Goal: Information Seeking & Learning: Learn about a topic

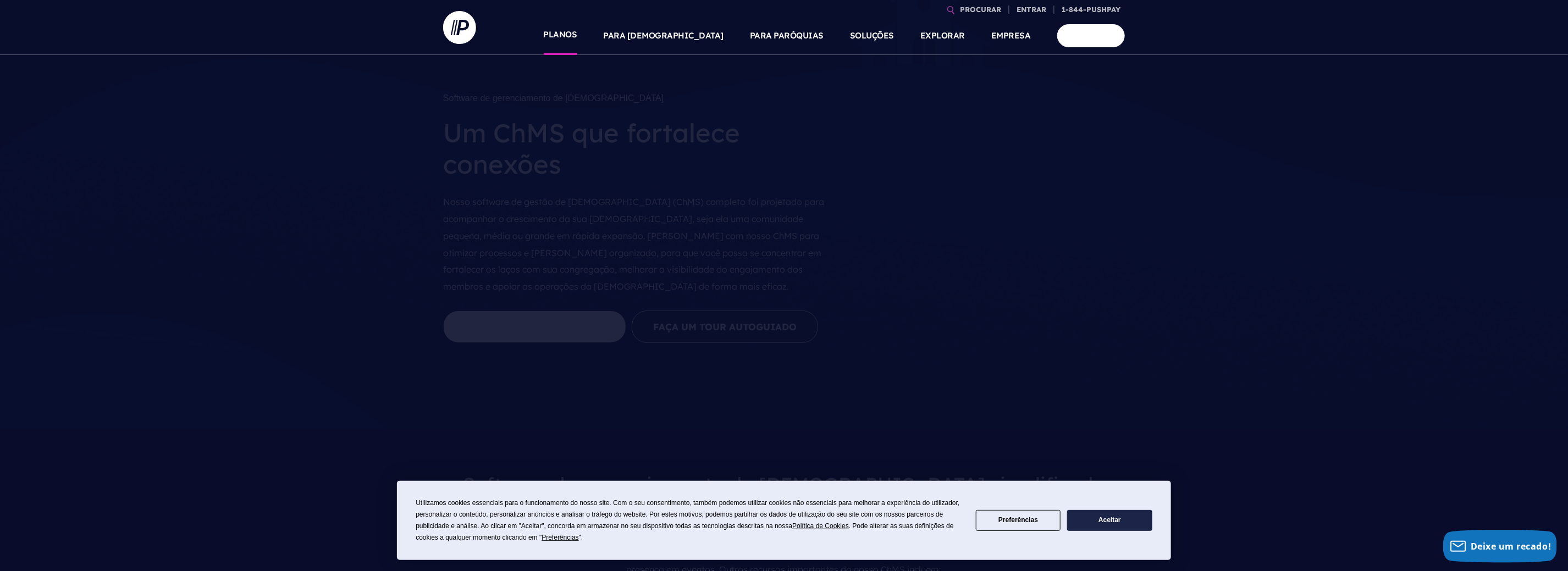
click at [577, 43] on link "PLANOS" at bounding box center [560, 36] width 33 height 39
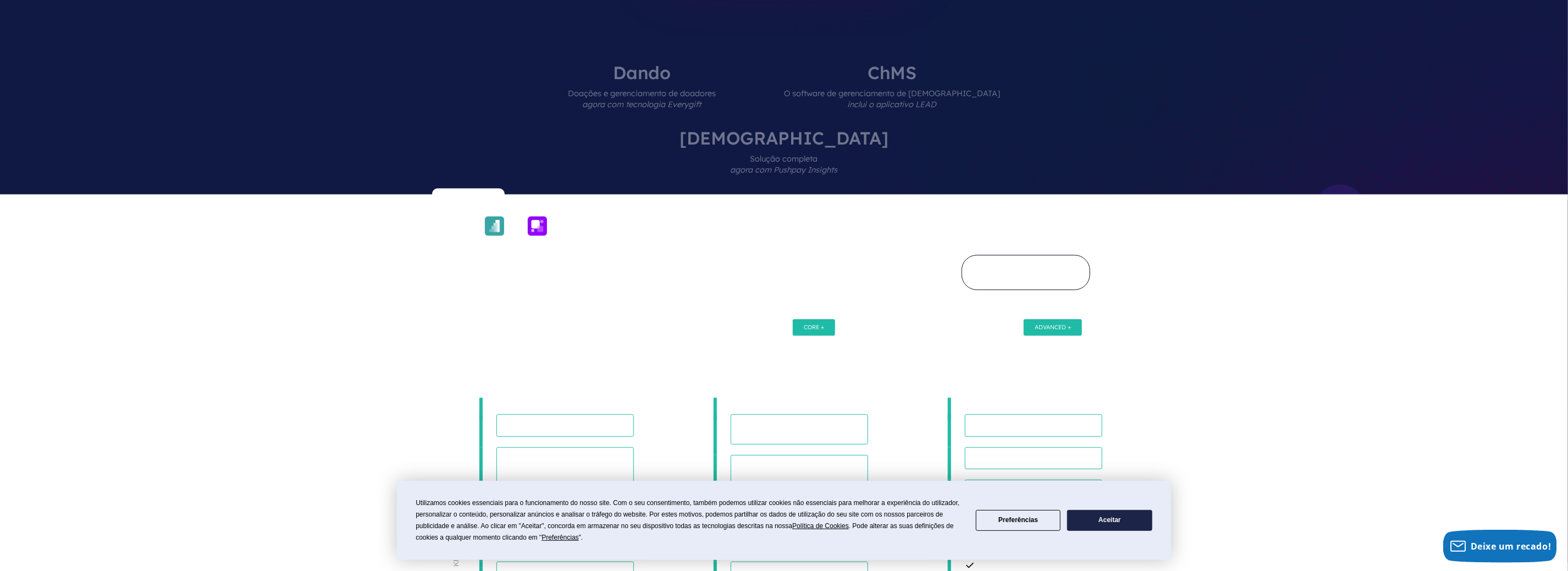
scroll to position [439, 0]
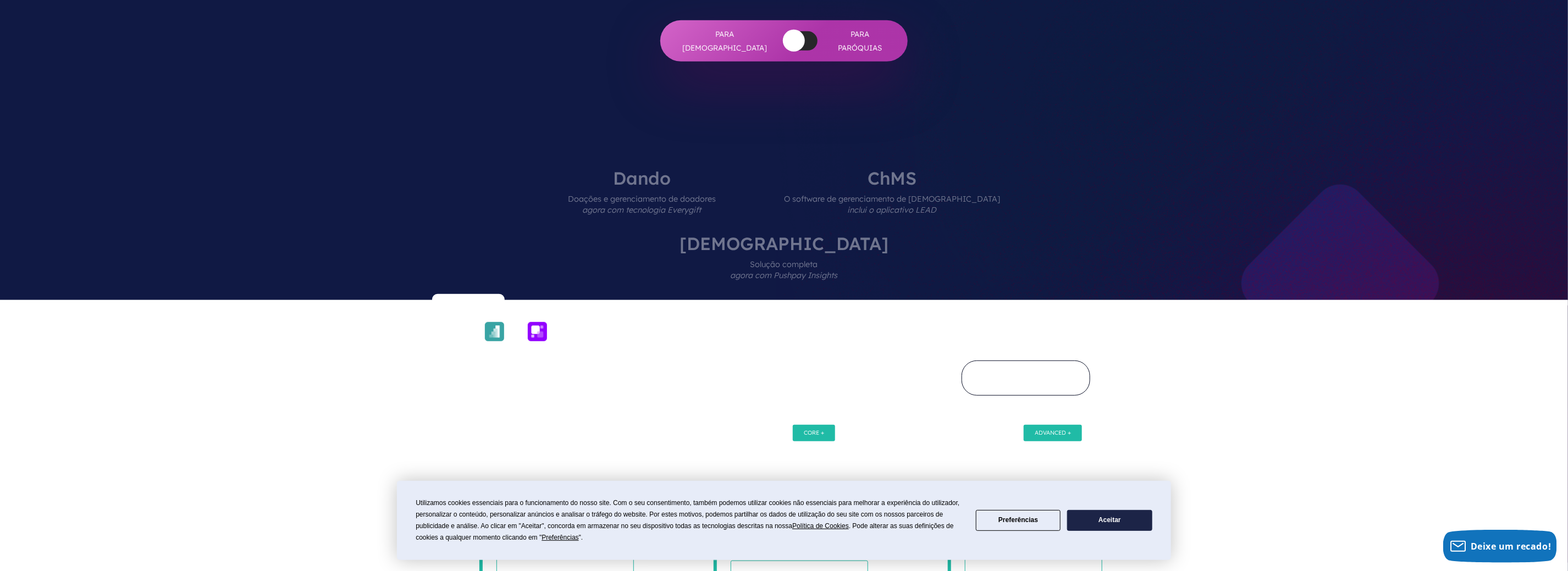
click at [888, 252] on span "Solução completa agora com Pushpay Insights" at bounding box center [784, 276] width 209 height 48
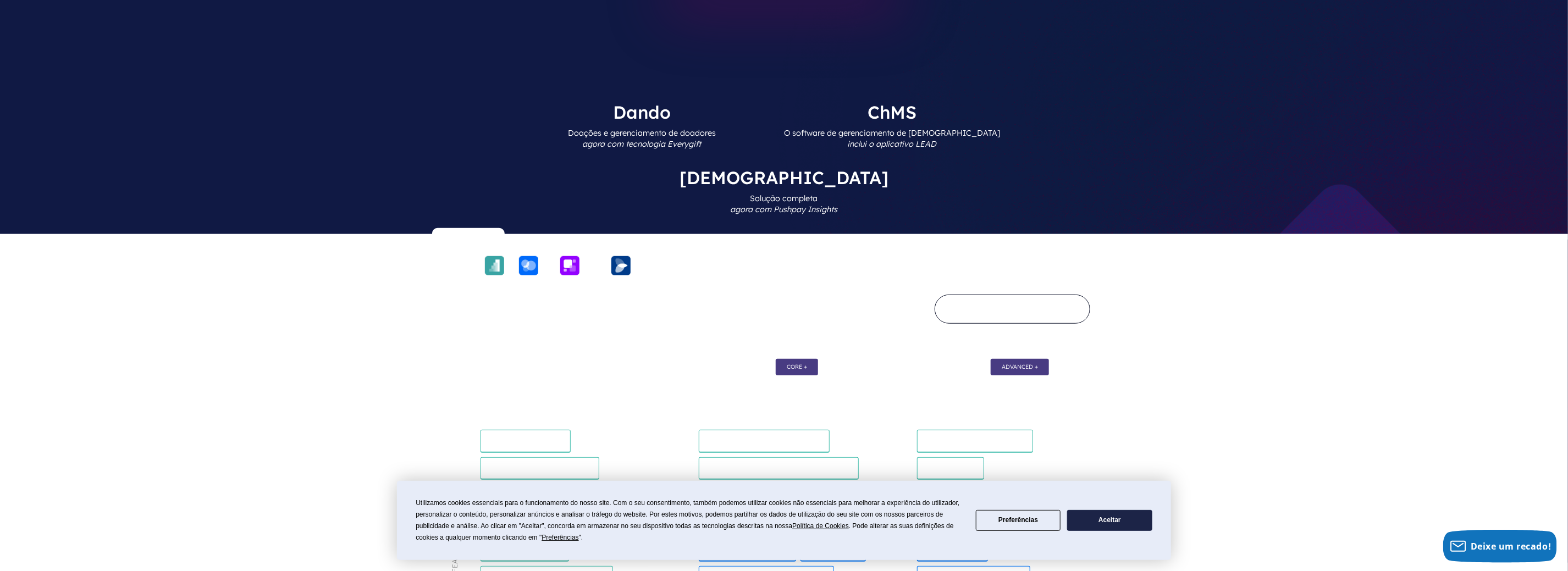
scroll to position [659, 0]
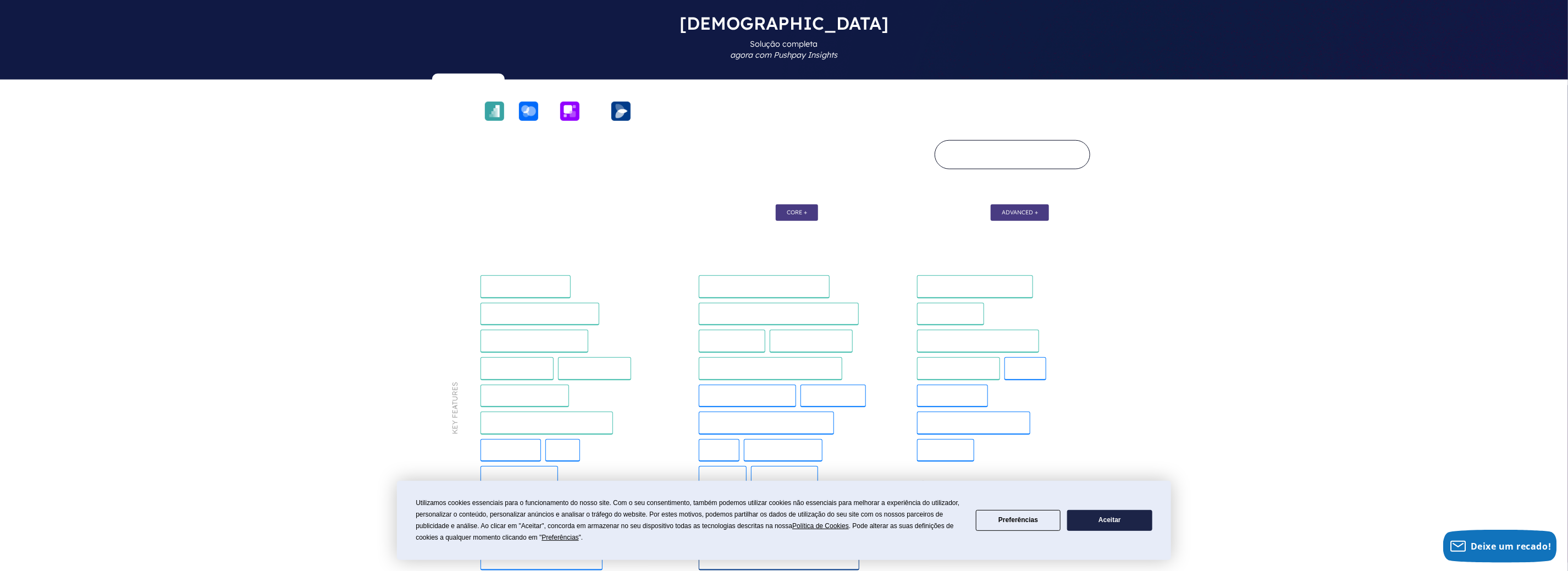
drag, startPoint x: 988, startPoint y: 216, endPoint x: 979, endPoint y: 197, distance: 21.0
click at [988, 266] on div "Experiência de doação por campus Marca por campus Designações de doações por ca…" at bounding box center [1002, 368] width 174 height 204
drag, startPoint x: 973, startPoint y: 195, endPoint x: 975, endPoint y: 201, distance: 6.3
click at [973, 303] on h4 "Marca por campus" at bounding box center [950, 314] width 67 height 23
drag, startPoint x: 941, startPoint y: 214, endPoint x: 957, endPoint y: 365, distance: 151.8
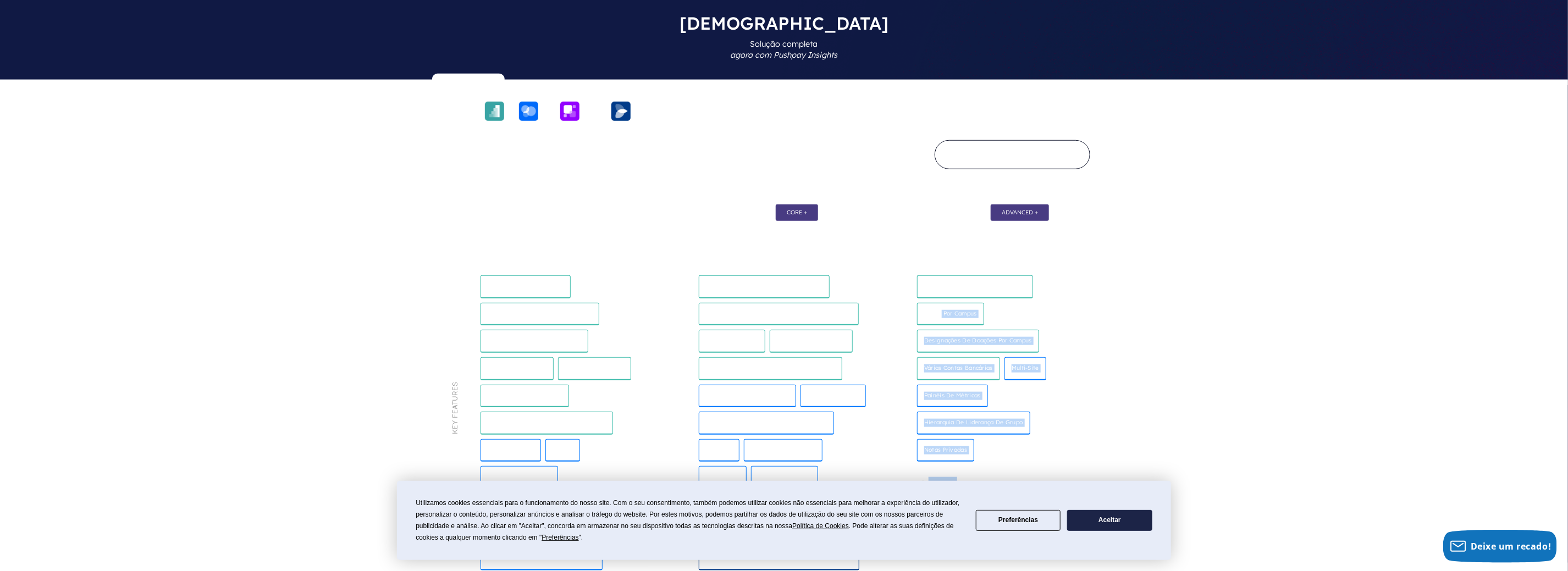
click at [957, 266] on div "Completo Todos os recursos de todos os pacotes incluídos Experiência de doação …" at bounding box center [1002, 231] width 218 height 72
click at [951, 282] on font "Experiência de doação por campus" at bounding box center [975, 286] width 102 height 7
drag, startPoint x: 912, startPoint y: 167, endPoint x: 1013, endPoint y: 406, distance: 259.5
click at [1013, 406] on div "Completo Todos os recursos de todos os pacotes incluídos Experiência de doação …" at bounding box center [1002, 414] width 218 height 437
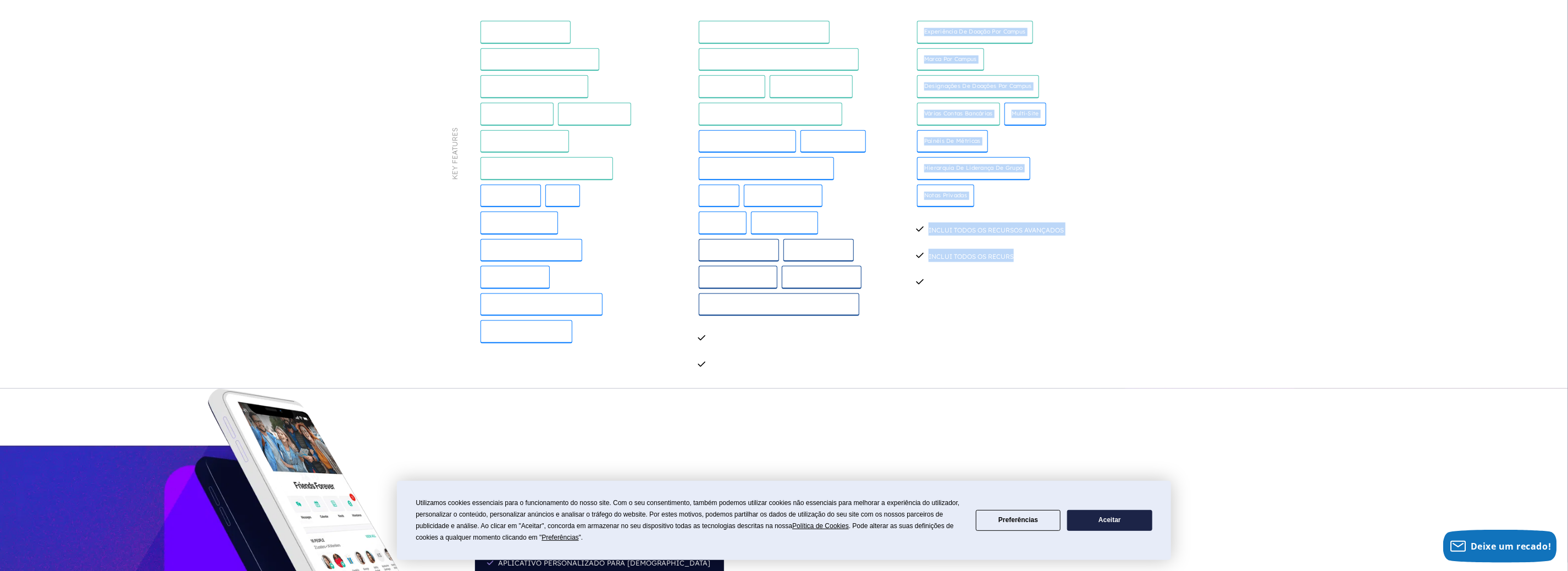
scroll to position [934, 0]
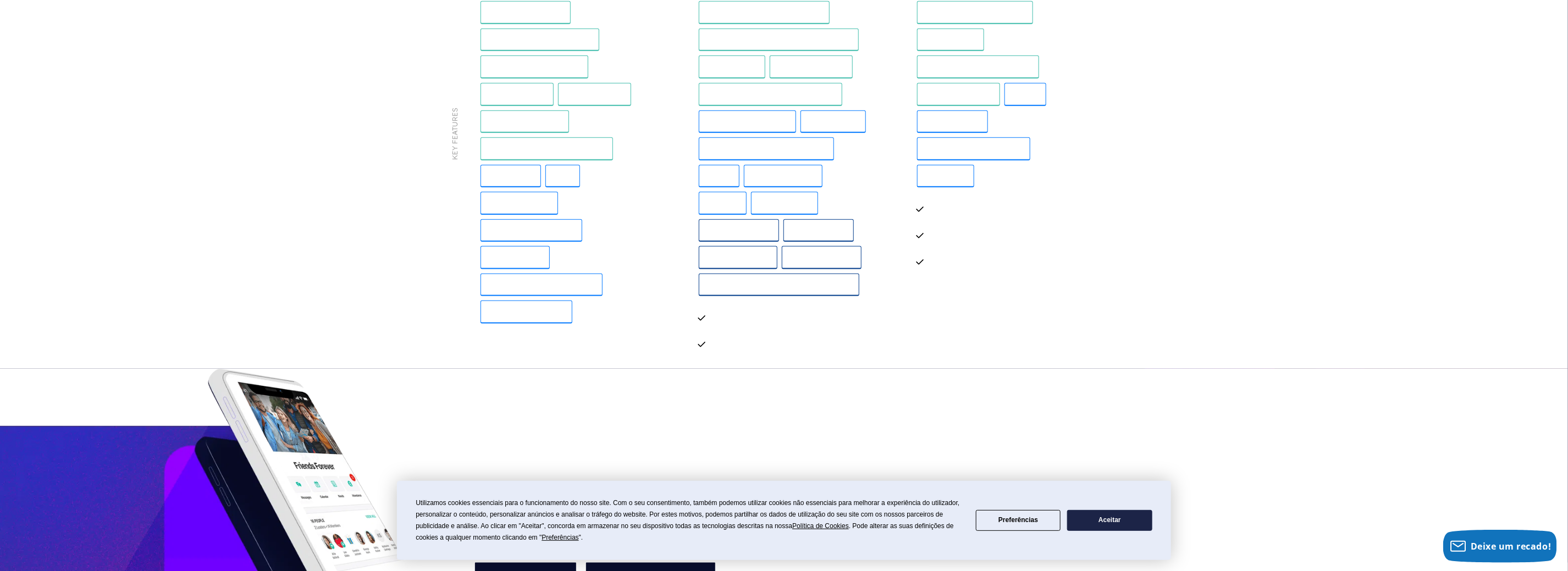
drag, startPoint x: 1024, startPoint y: 329, endPoint x: 1025, endPoint y: 298, distance: 31.0
click at [1025, 368] on div "Aplicativos disponíveis com [DEMOGRAPHIC_DATA] Aplicativo MyChurch Aplicativo p…" at bounding box center [863, 558] width 784 height 378
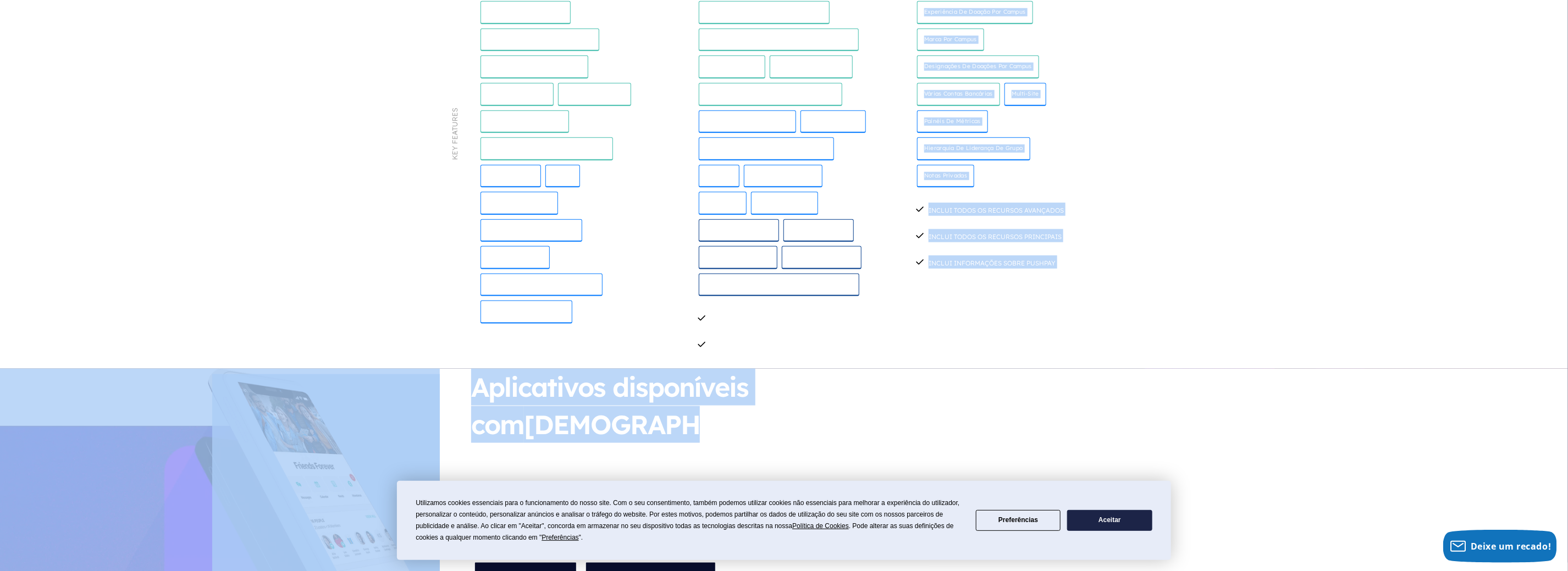
drag, startPoint x: 1025, startPoint y: 298, endPoint x: 888, endPoint y: 125, distance: 220.7
click at [894, 90] on div "Dando Doações e gerenciamento de doadores agora com tecnologia Everygift ChMS O…" at bounding box center [784, 210] width 1568 height 1072
click at [913, 189] on div "Completo Todos os recursos de todos os pacotes incluídos Experiência de doação …" at bounding box center [1002, 139] width 218 height 437
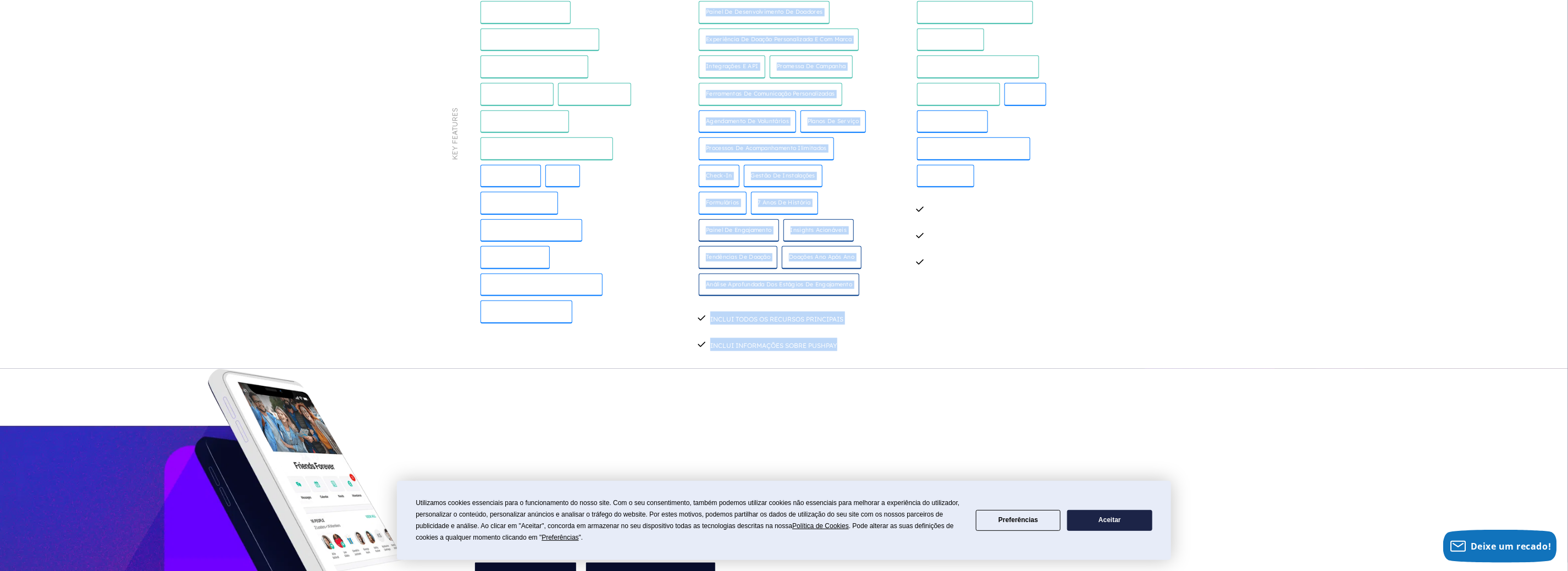
drag, startPoint x: 871, startPoint y: 215, endPoint x: 868, endPoint y: 225, distance: 10.4
click at [868, 225] on div "Avançado Todos os recursos principais e avançados incluídos Painel de desenvolv…" at bounding box center [784, 139] width 218 height 437
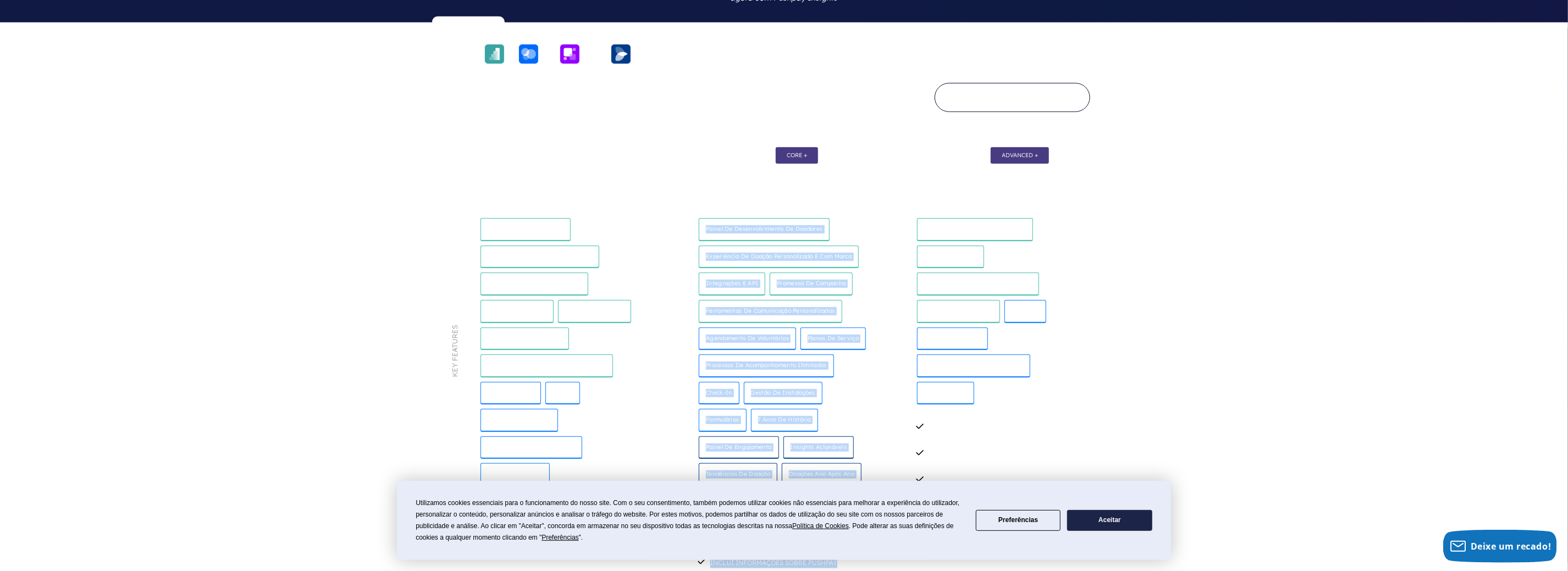
scroll to position [769, 0]
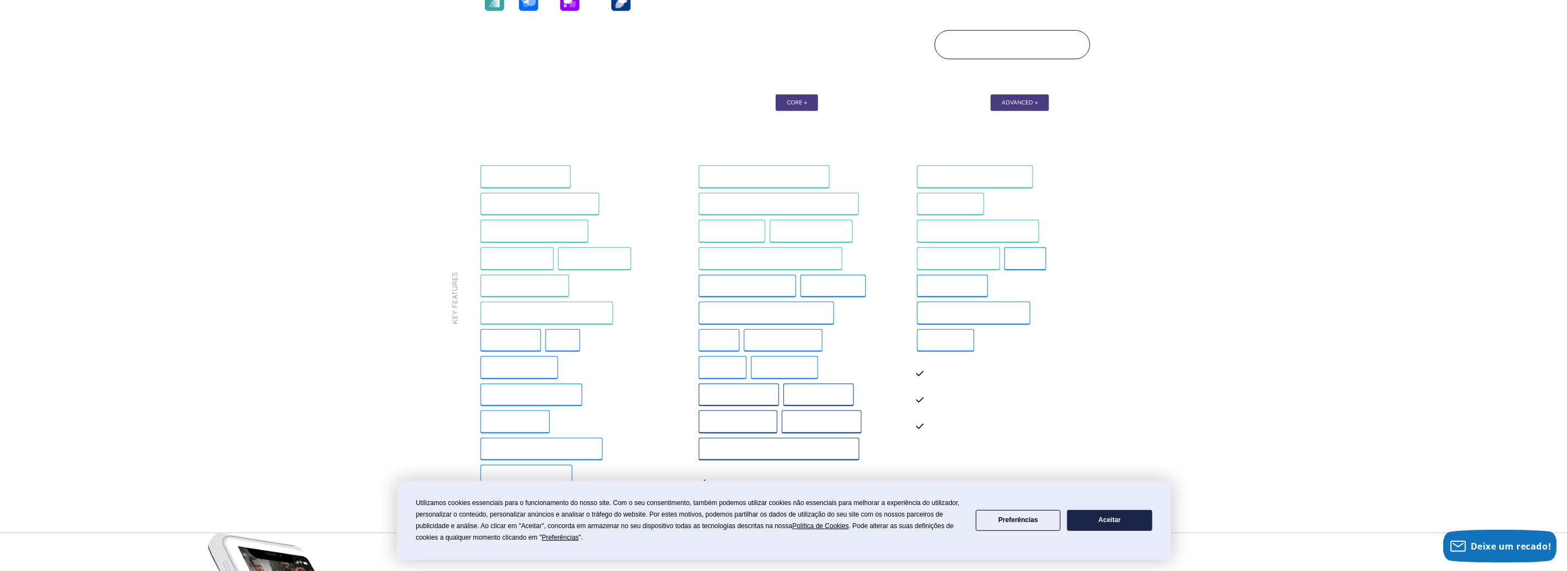
click at [629, 380] on div "Solução de doação digital Todos os presentes em um só lugar Relatórios financei…" at bounding box center [565, 327] width 174 height 340
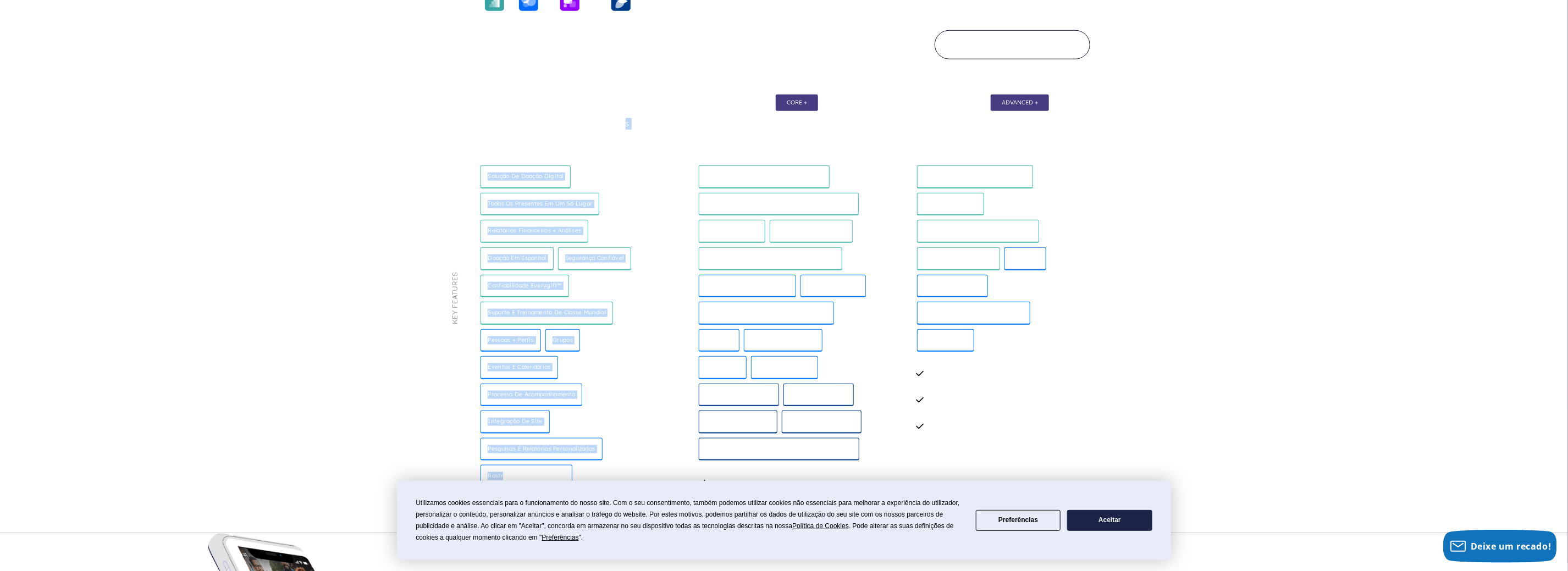
drag, startPoint x: 578, startPoint y: 351, endPoint x: 504, endPoint y: 372, distance: 76.9
click at [504, 372] on div "Essencial Todos os recursos principais incluídos Solução de doação digital Todo…" at bounding box center [566, 303] width 218 height 437
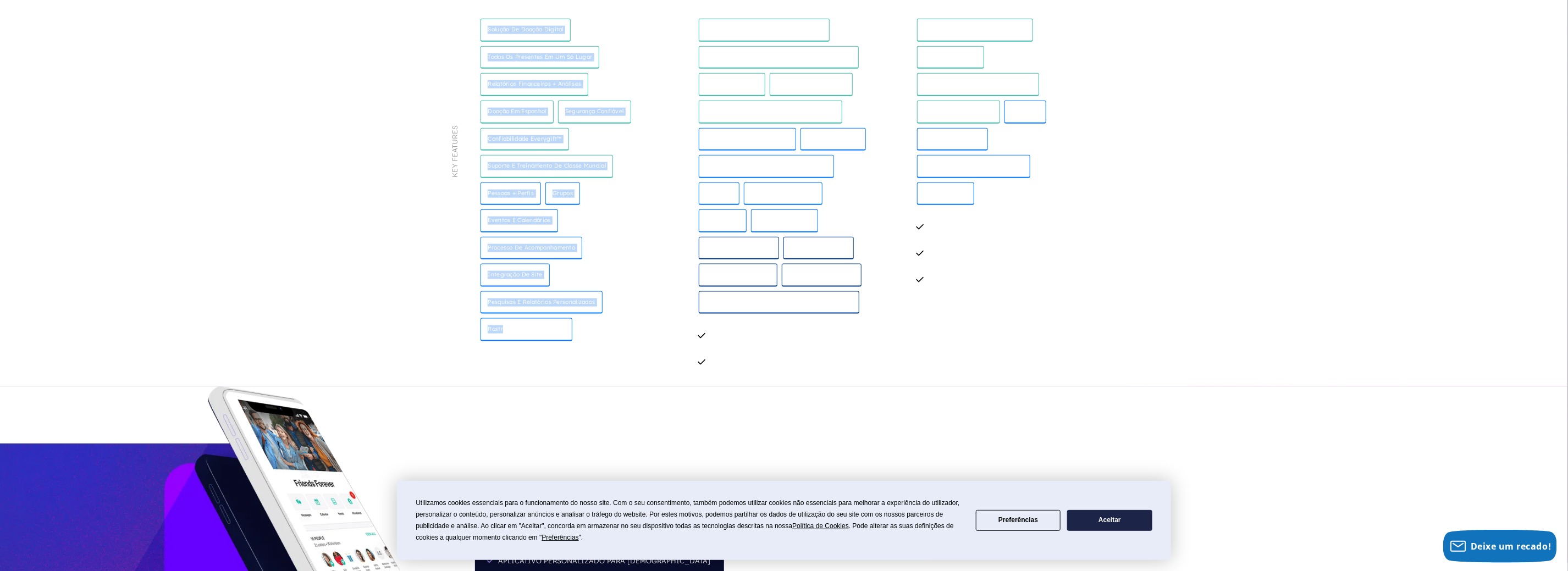
scroll to position [1208, 0]
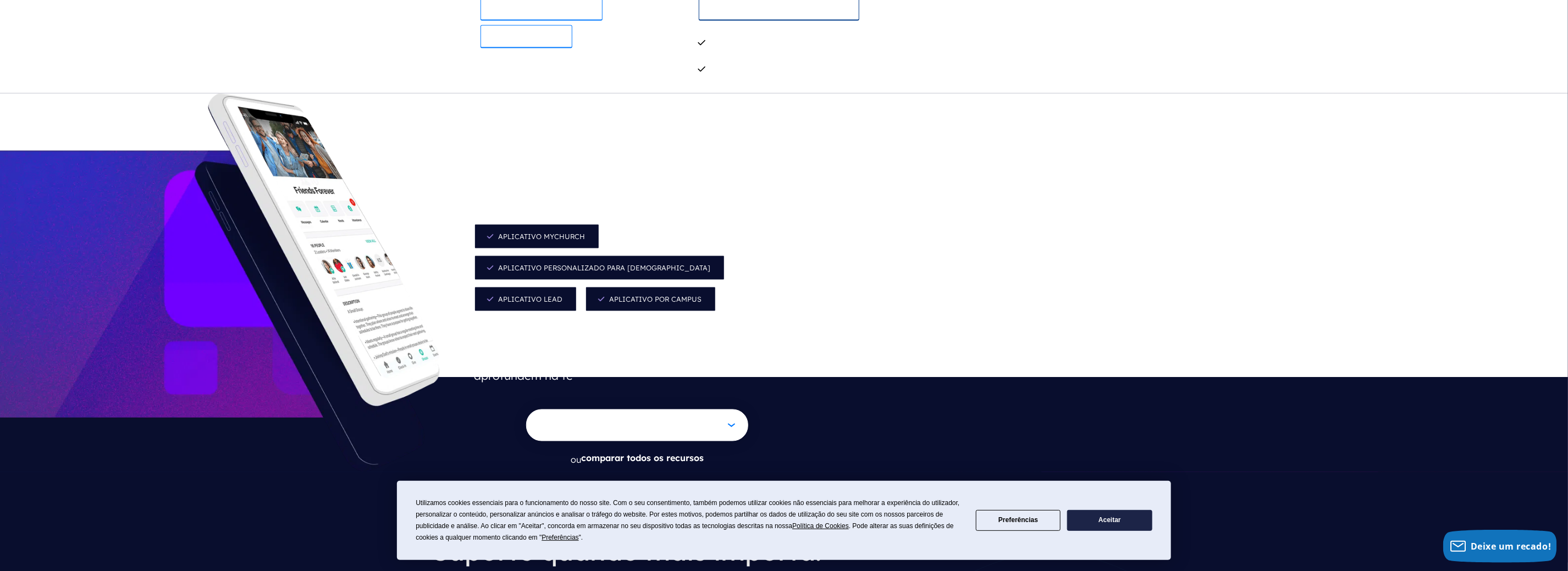
click at [609, 294] on font "Aplicativo por campus" at bounding box center [655, 298] width 92 height 9
click at [576, 263] on font "Aplicativo personalizado para [DEMOGRAPHIC_DATA]" at bounding box center [604, 267] width 212 height 9
click at [564, 224] on span "Aplicativo MyChurch" at bounding box center [536, 236] width 126 height 26
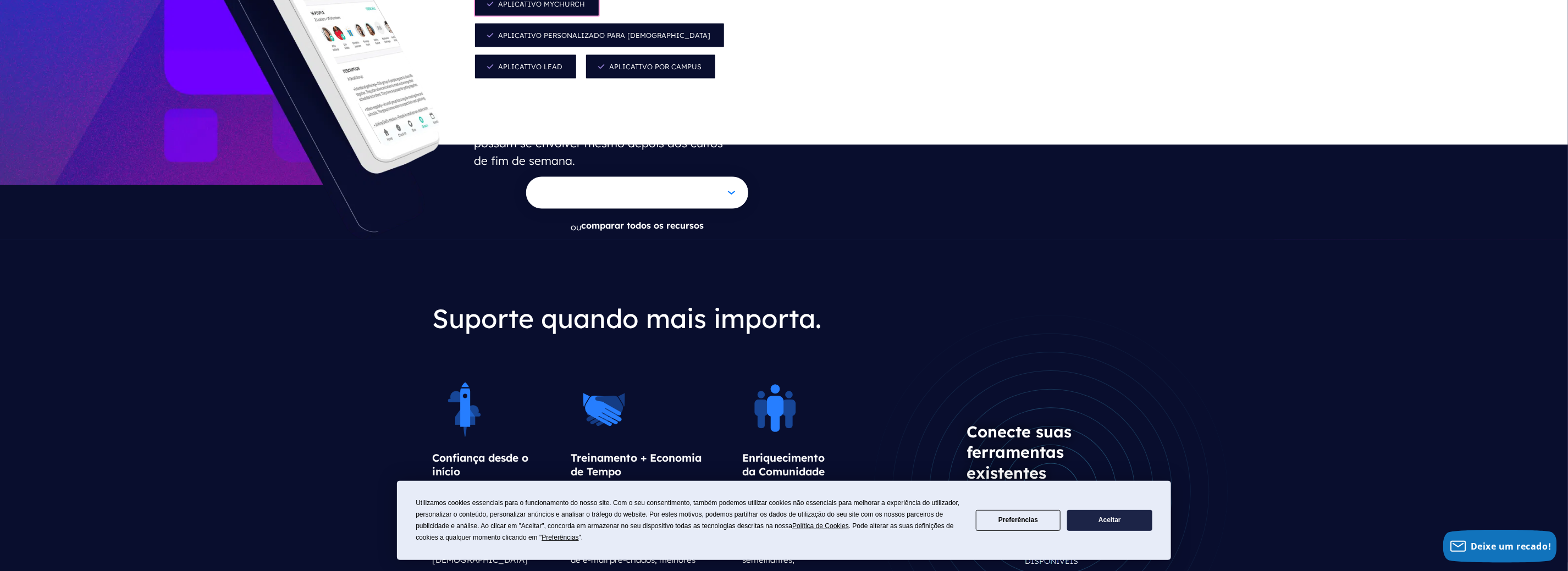
scroll to position [1428, 0]
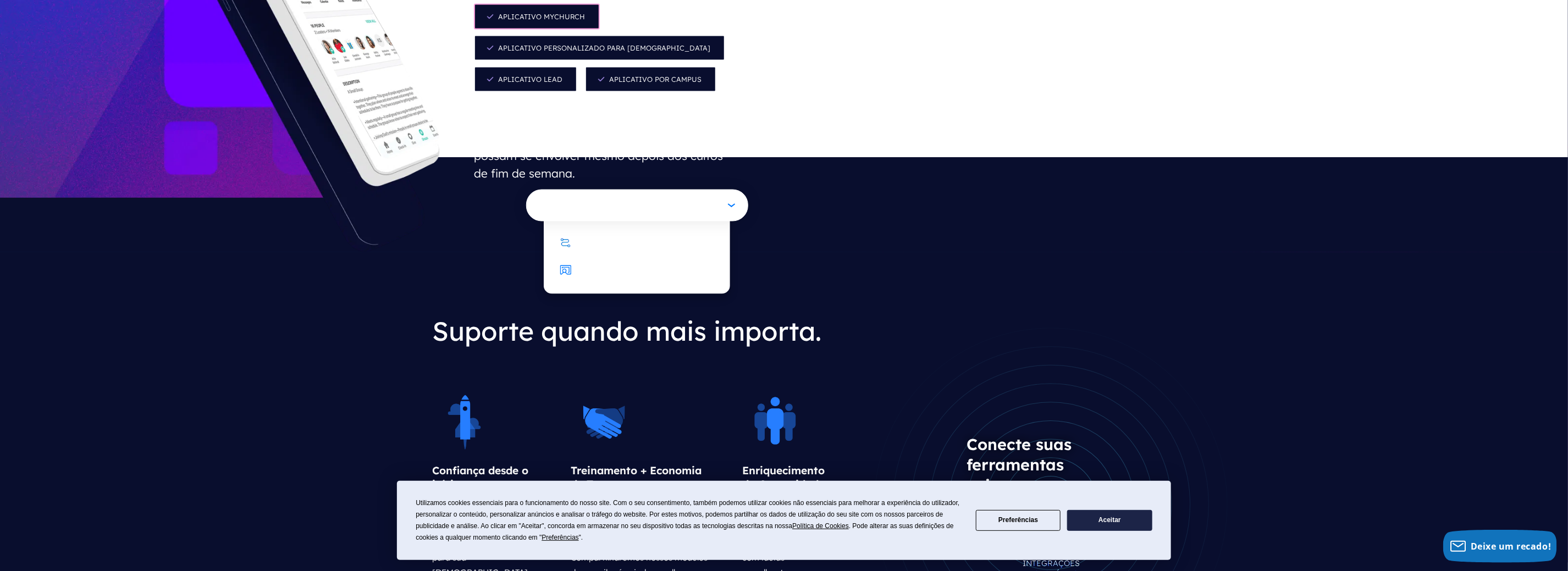
click at [654, 189] on button "[DEMOGRAPHIC_DATA] em ação" at bounding box center [637, 205] width 222 height 32
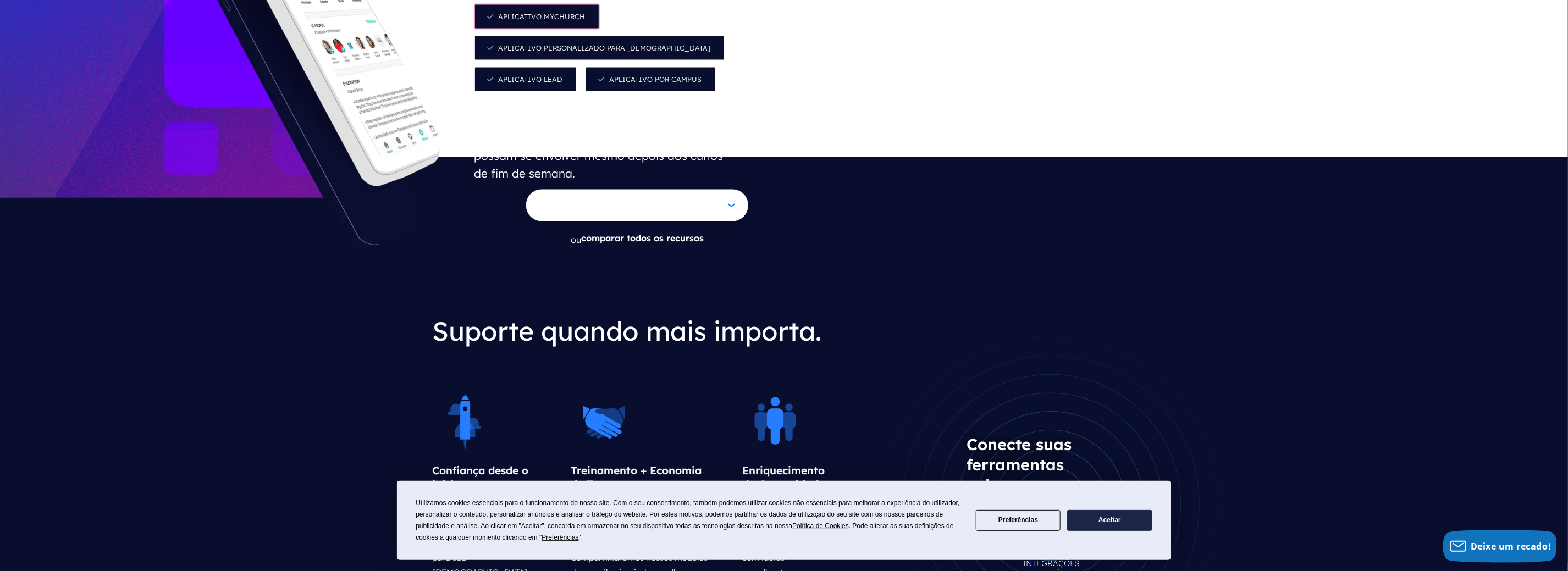
click at [686, 357] on div "Confiança desde o início Nossa integração em parceria garante uma configuração …" at bounding box center [642, 509] width 422 height 304
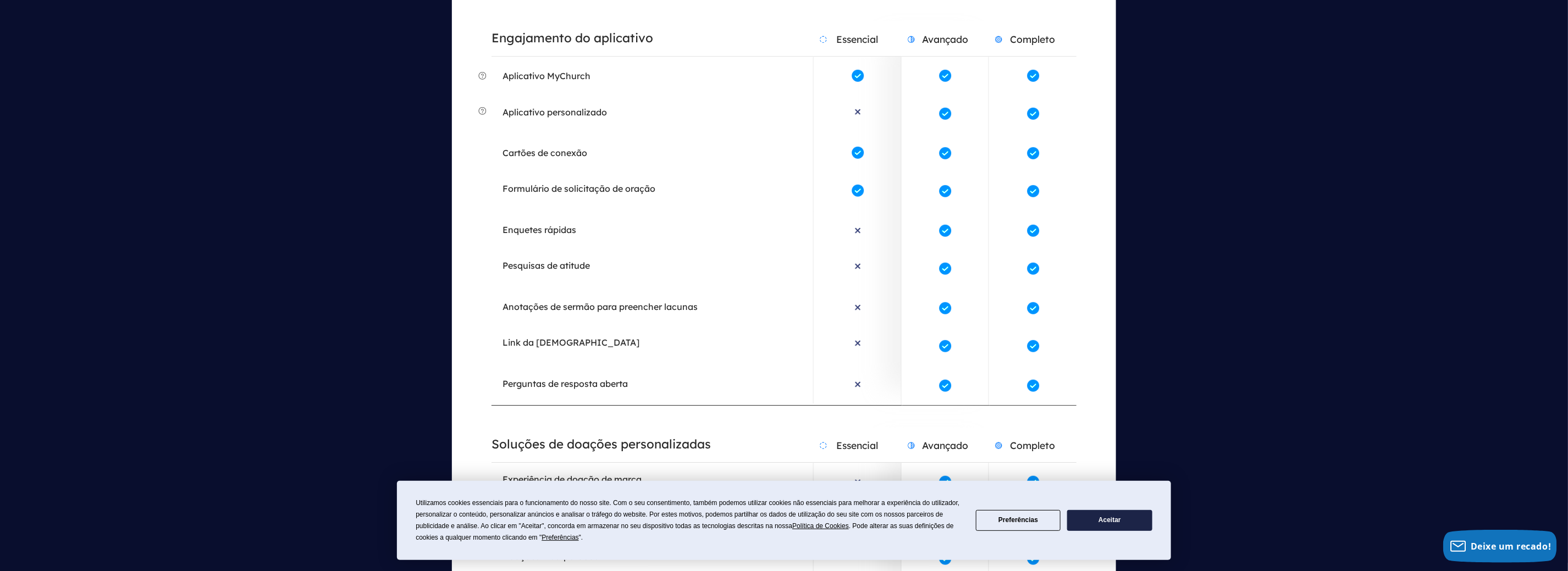
scroll to position [2417, 0]
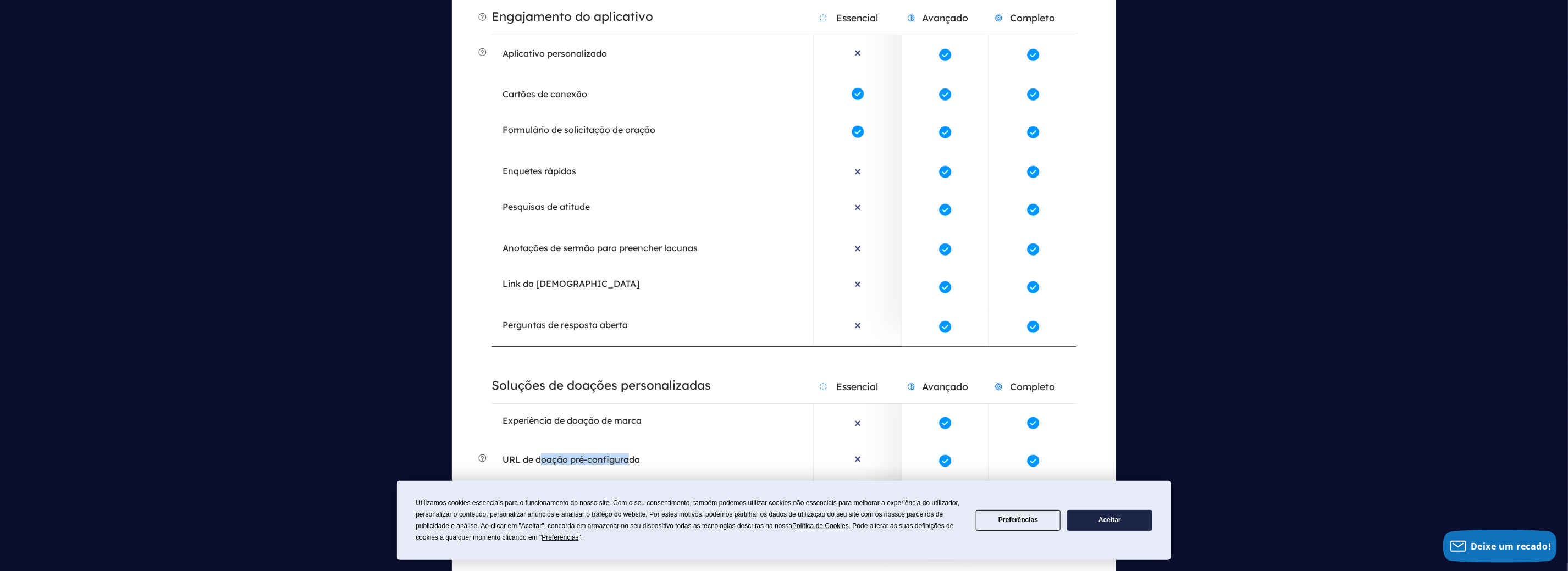
drag, startPoint x: 541, startPoint y: 335, endPoint x: 638, endPoint y: 335, distance: 97.0
click at [633, 453] on font "URL de doação pré-configurada" at bounding box center [571, 459] width 138 height 11
drag, startPoint x: 528, startPoint y: 377, endPoint x: 633, endPoint y: 377, distance: 105.0
click at [633, 481] on li "Doações incorporadas" at bounding box center [652, 500] width 322 height 39
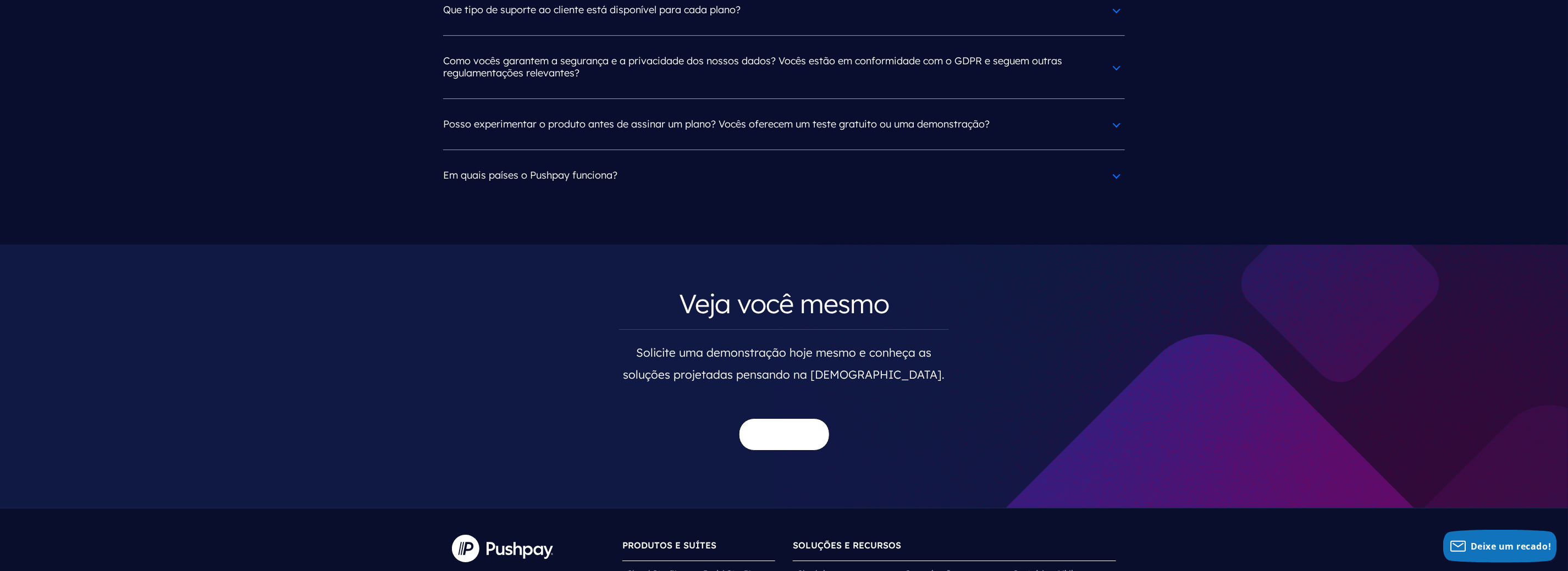
scroll to position [6138, 0]
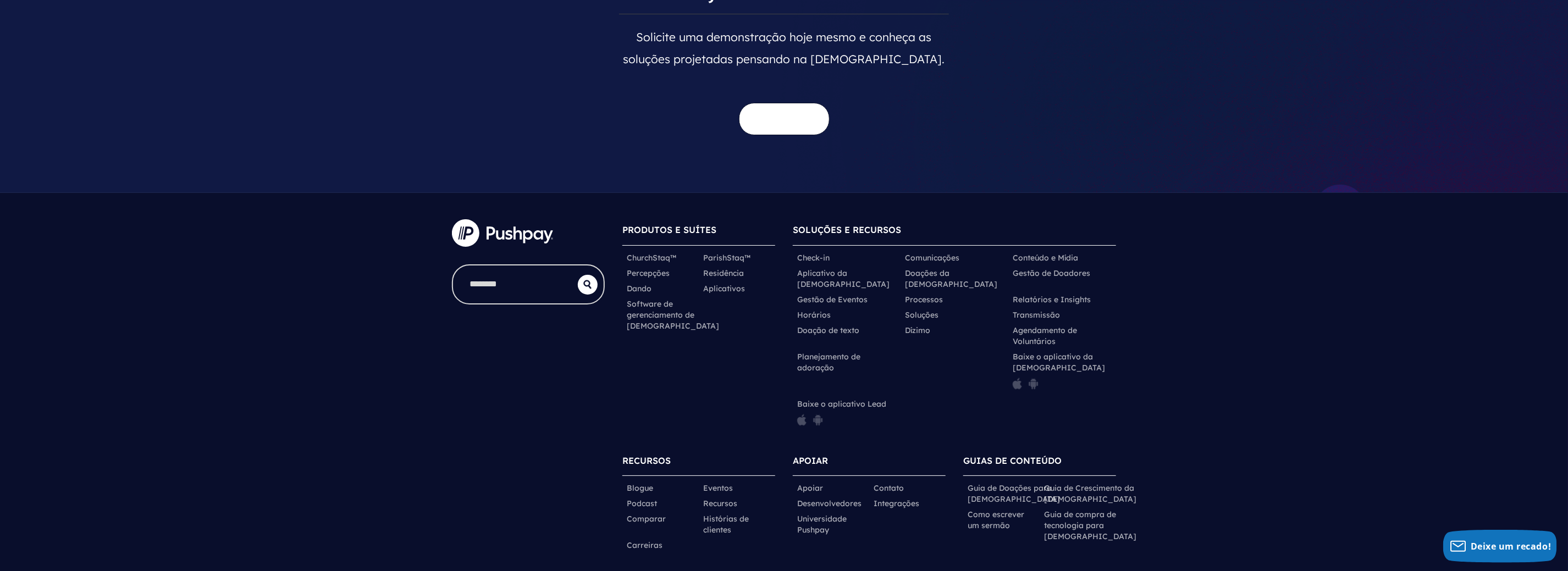
click at [654, 299] on font "Software de gerenciamento de [DEMOGRAPHIC_DATA]" at bounding box center [672, 315] width 92 height 32
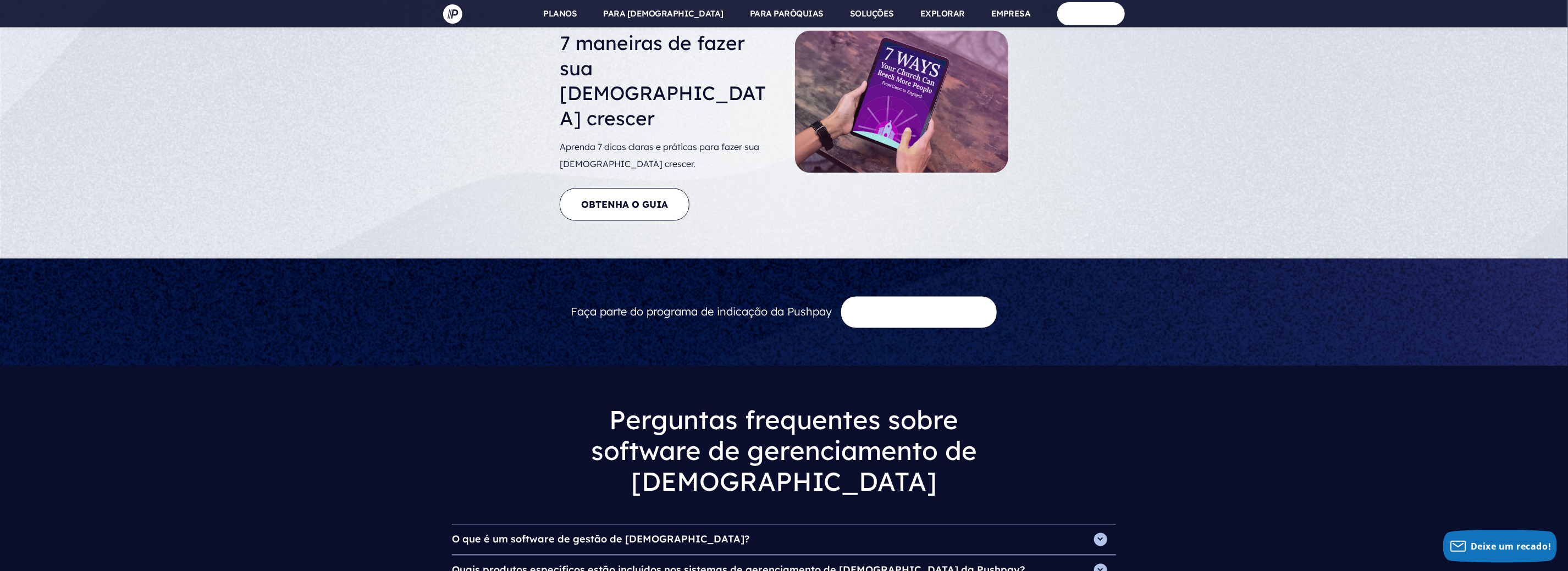
scroll to position [4527, 0]
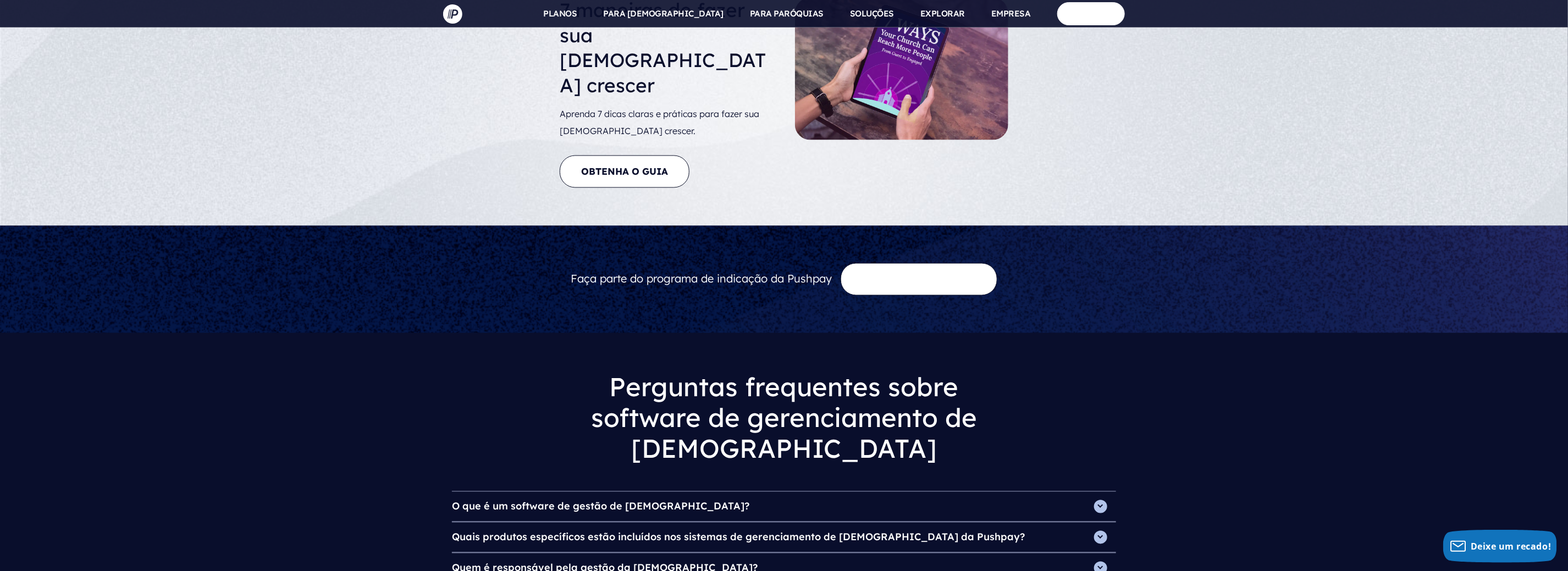
click at [677, 492] on h4 "O que é um software de gestão de igrejas?" at bounding box center [784, 507] width 664 height 30
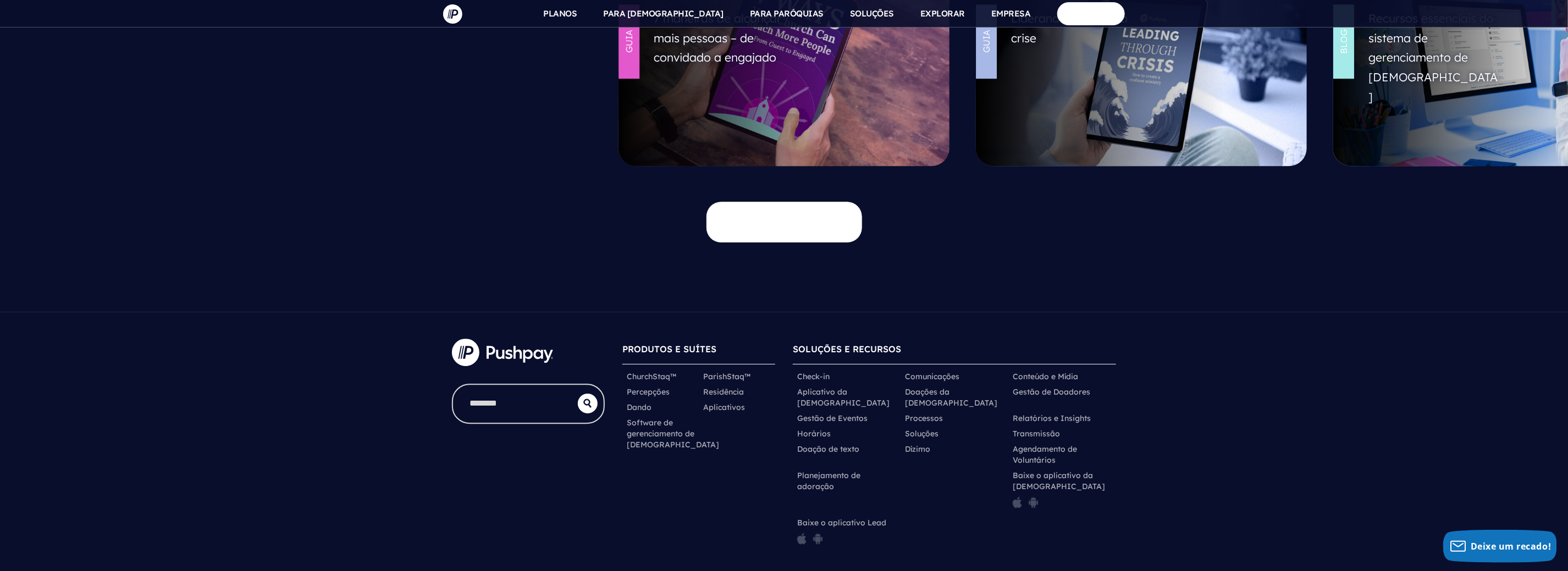
scroll to position [5424, 0]
